Goal: Book appointment/travel/reservation

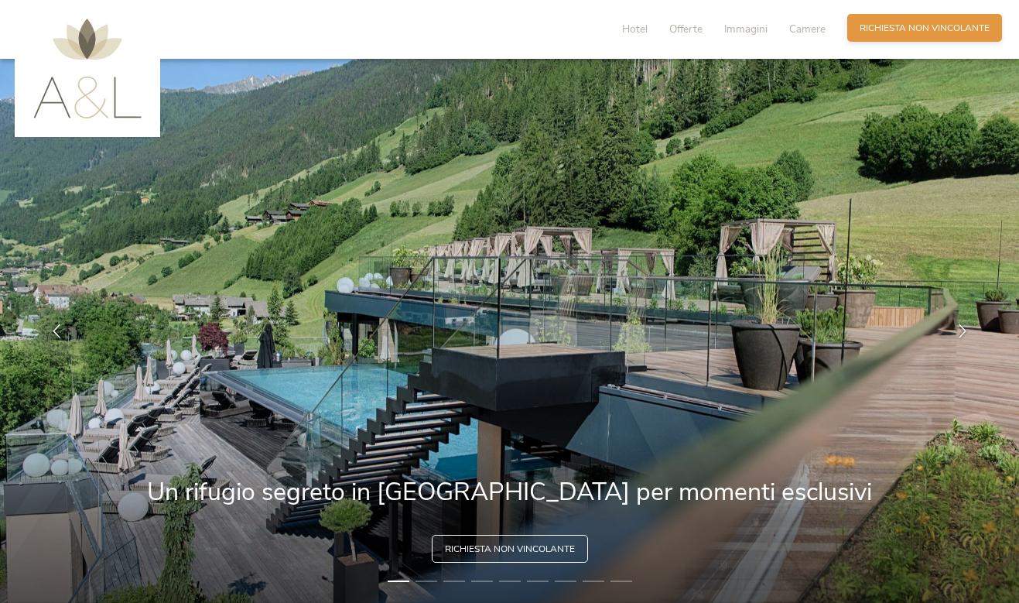
click at [894, 33] on span "Richiesta non vincolante" at bounding box center [925, 28] width 130 height 13
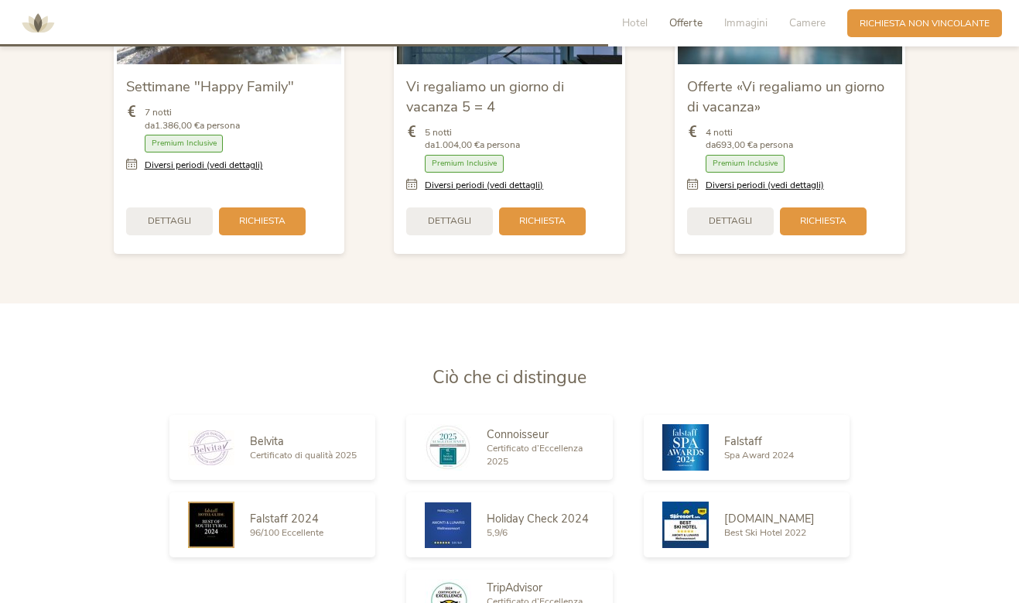
scroll to position [1469, 0]
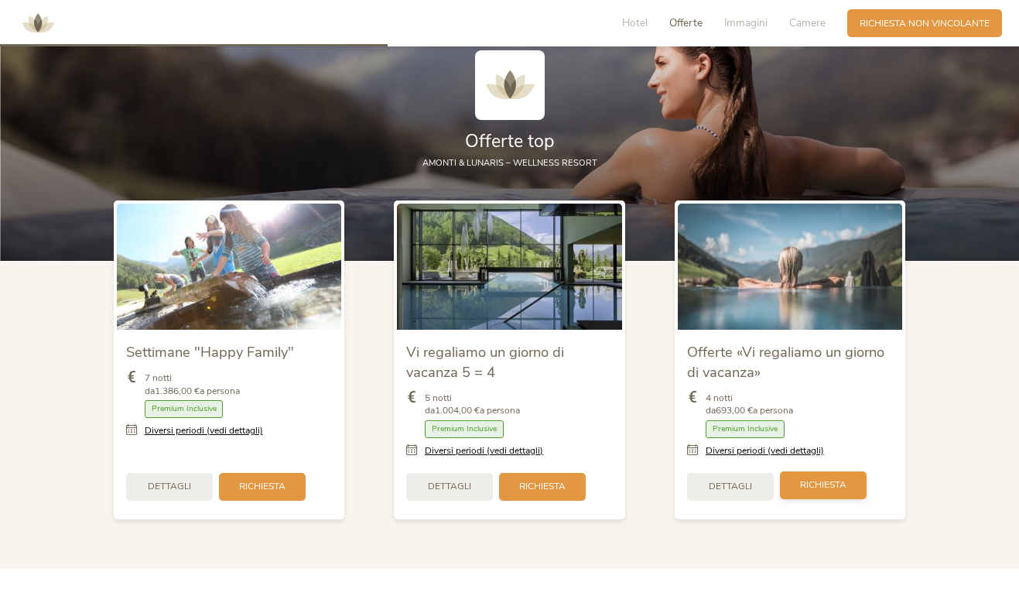
click at [819, 478] on span "Richiesta" at bounding box center [823, 484] width 46 height 13
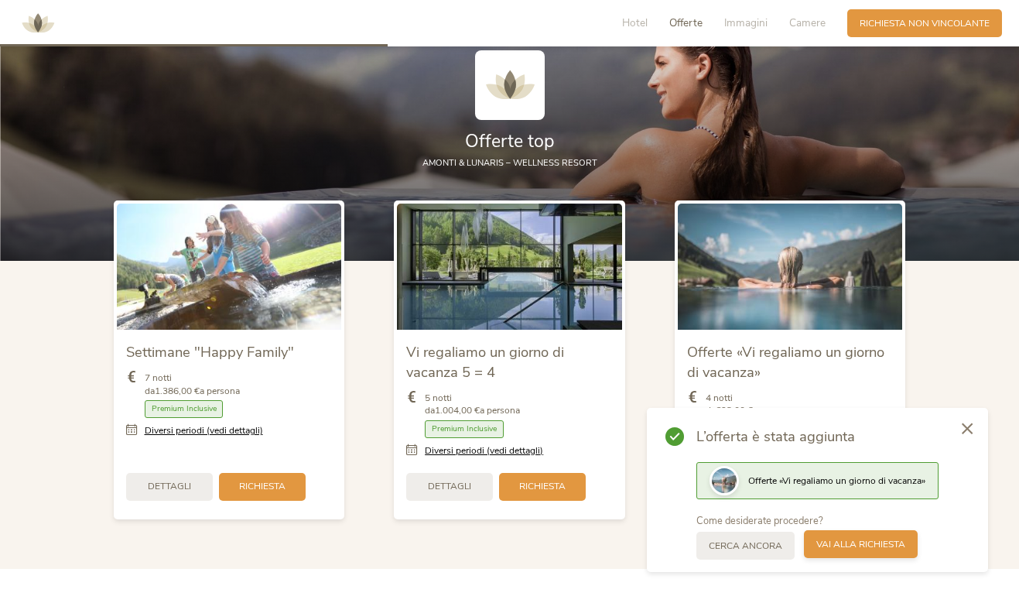
click at [861, 546] on span "Vai alla richiesta" at bounding box center [860, 544] width 89 height 13
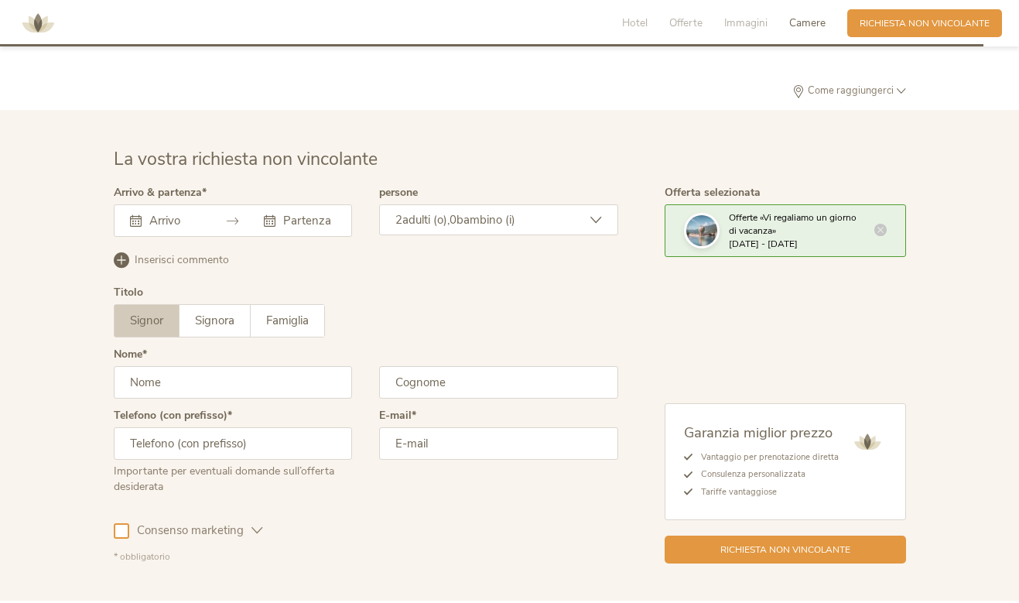
scroll to position [3864, 0]
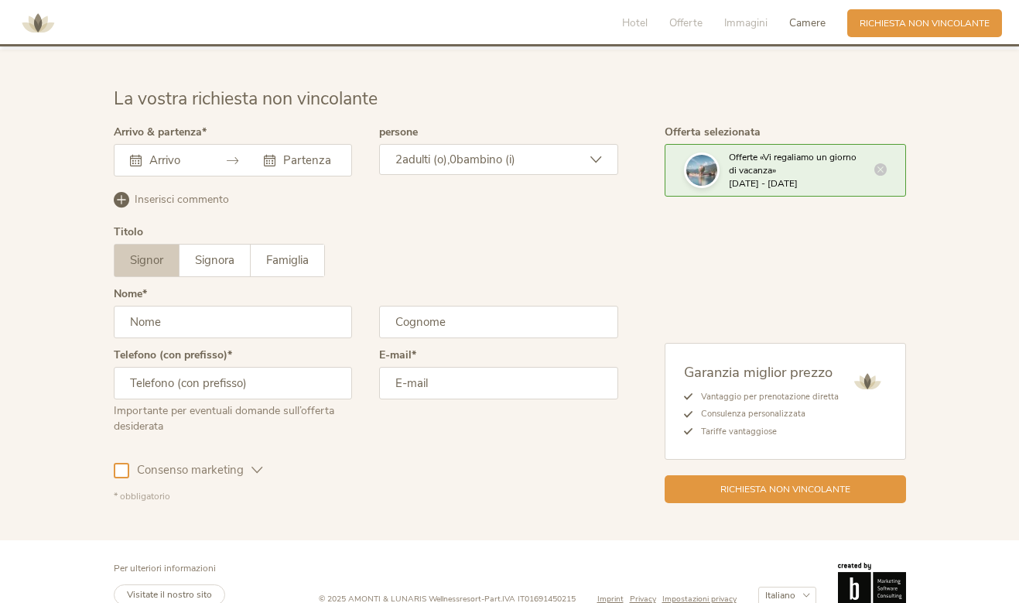
click at [177, 152] on input "text" at bounding box center [173, 159] width 56 height 15
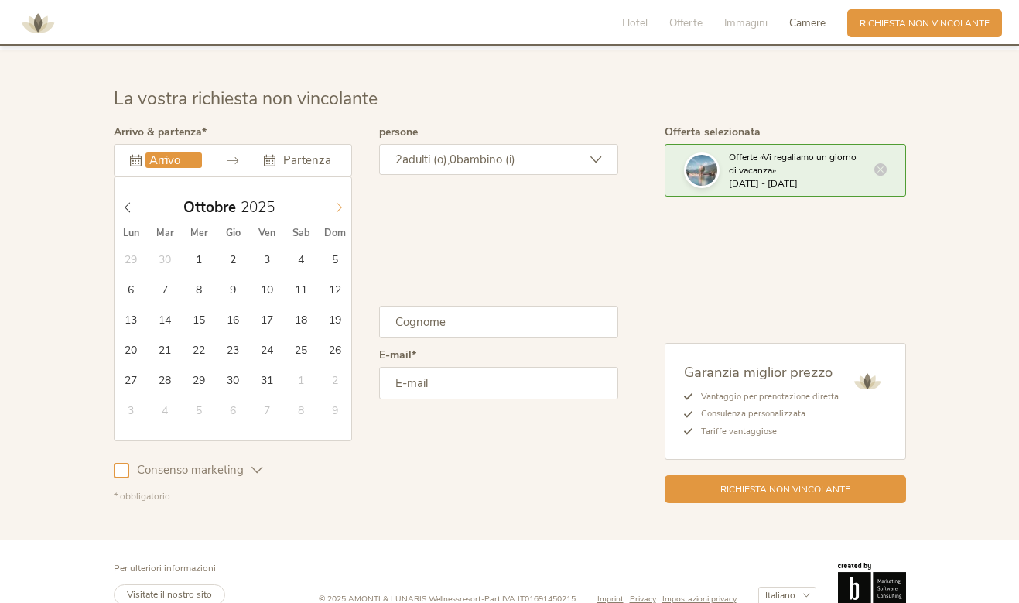
click at [337, 202] on icon at bounding box center [339, 207] width 11 height 11
click at [128, 202] on icon at bounding box center [127, 207] width 11 height 11
type input "10.11.2025"
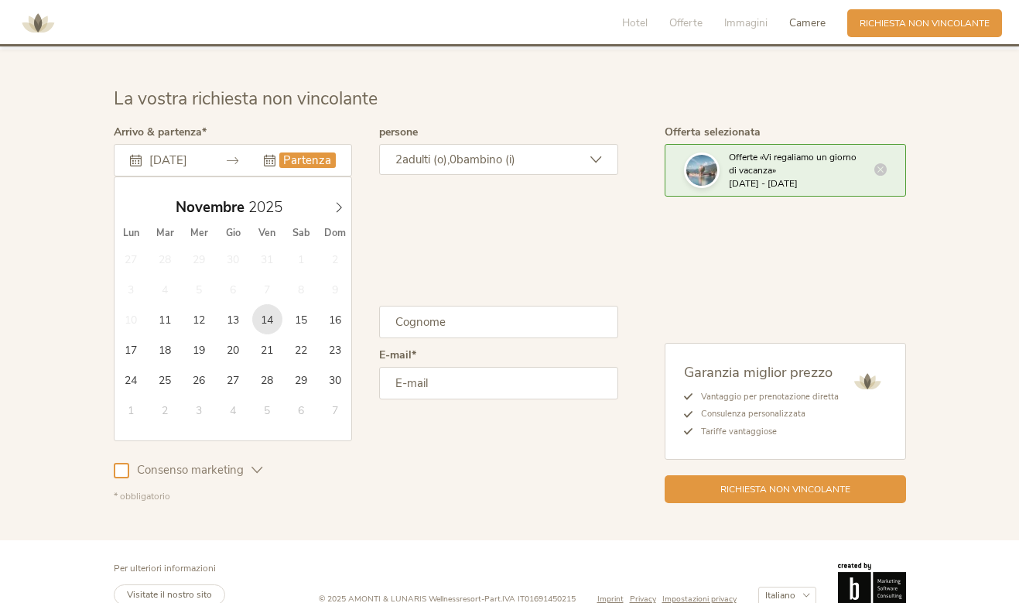
type input "14.11.2025"
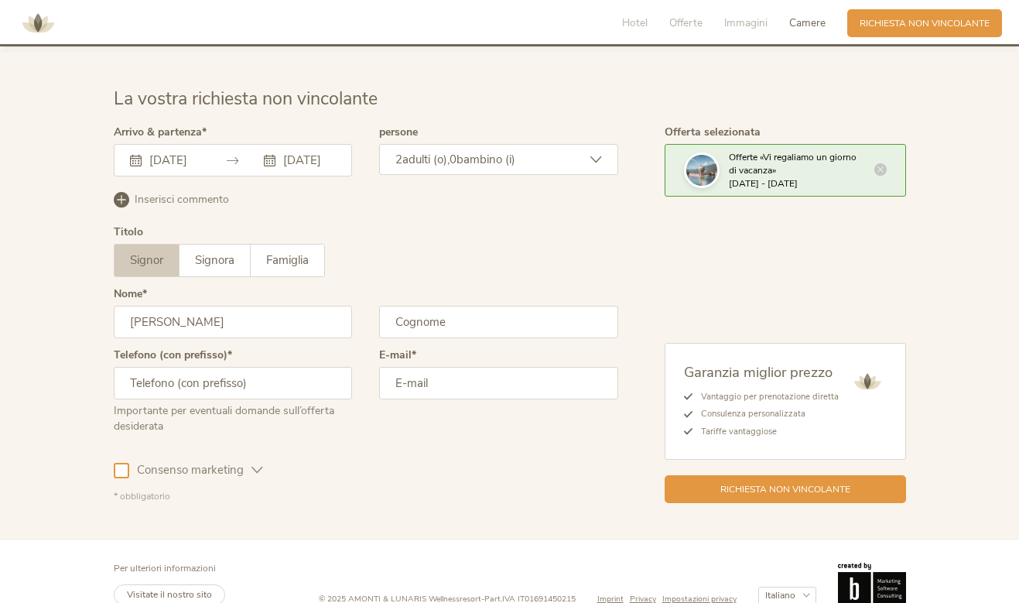
type input "Francesca"
type input "Fuso"
type input "3462201136"
type input "francesca_fuso@libero.it"
click at [119, 463] on div at bounding box center [121, 470] width 15 height 15
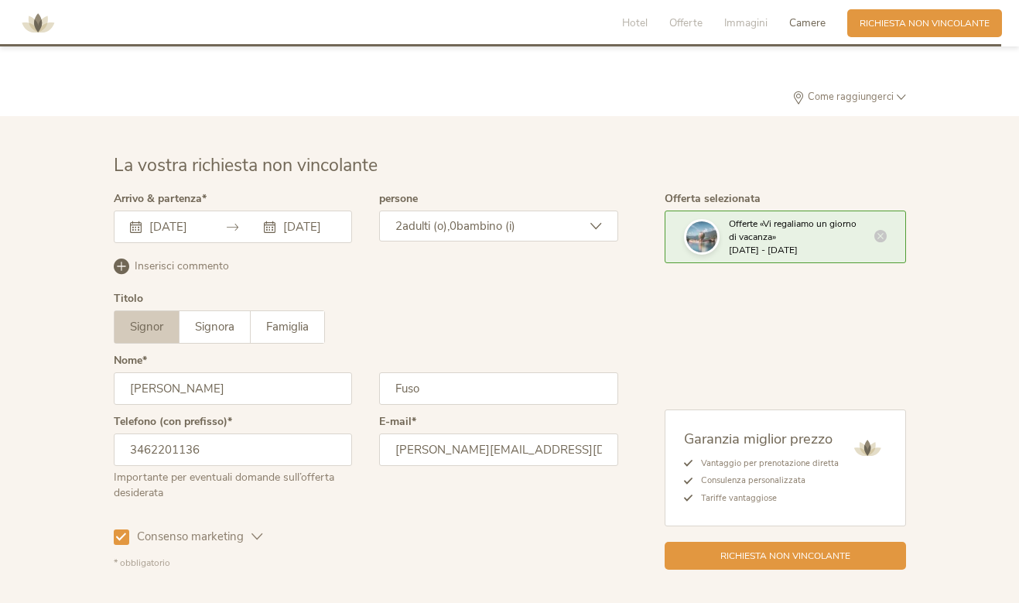
scroll to position [3796, 0]
click at [114, 260] on icon at bounding box center [121, 267] width 15 height 15
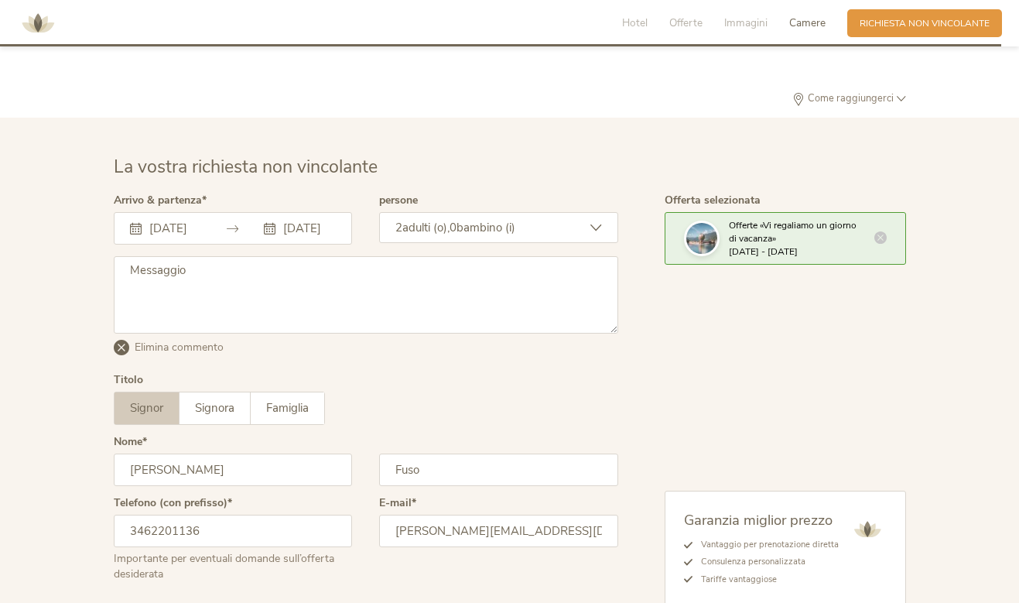
click at [135, 269] on textarea at bounding box center [366, 294] width 505 height 77
type textarea "!"
click at [247, 256] on textarea "1 camera doppia per 2 più un cane 1 camera singola" at bounding box center [366, 294] width 505 height 77
click at [252, 265] on textarea "1 camera doppia per 2 persone più un cane 1 camera singola" at bounding box center [366, 294] width 505 height 77
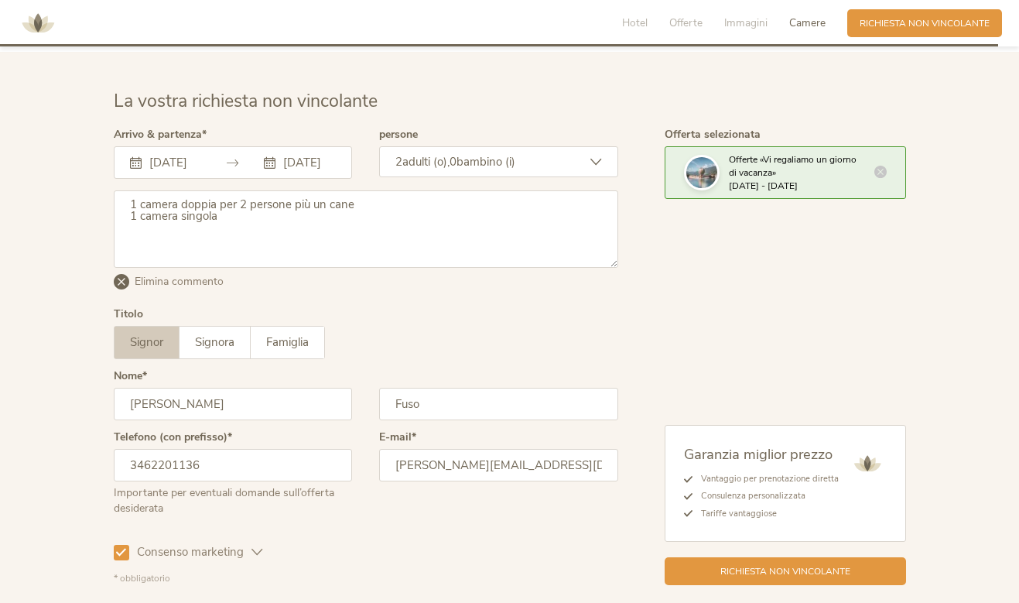
scroll to position [3862, 0]
type textarea "1 camera doppia per 2 persone più un cane 1 camera singola"
click at [213, 334] on span "Signora" at bounding box center [214, 341] width 39 height 15
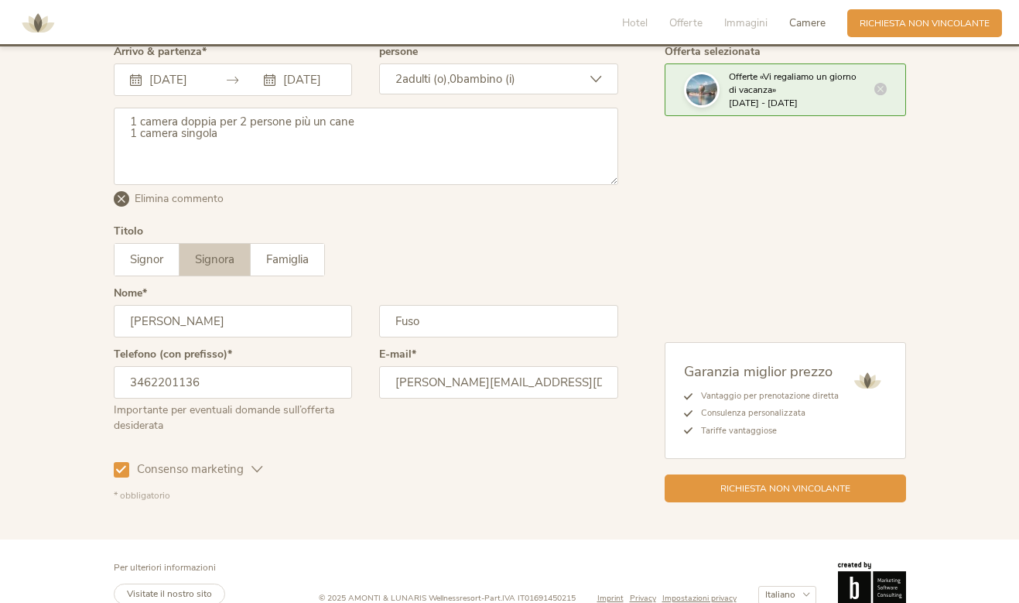
scroll to position [3943, 0]
click at [706, 474] on div "Richiesta non vincolante" at bounding box center [785, 488] width 241 height 28
